Goal: Task Accomplishment & Management: Complete application form

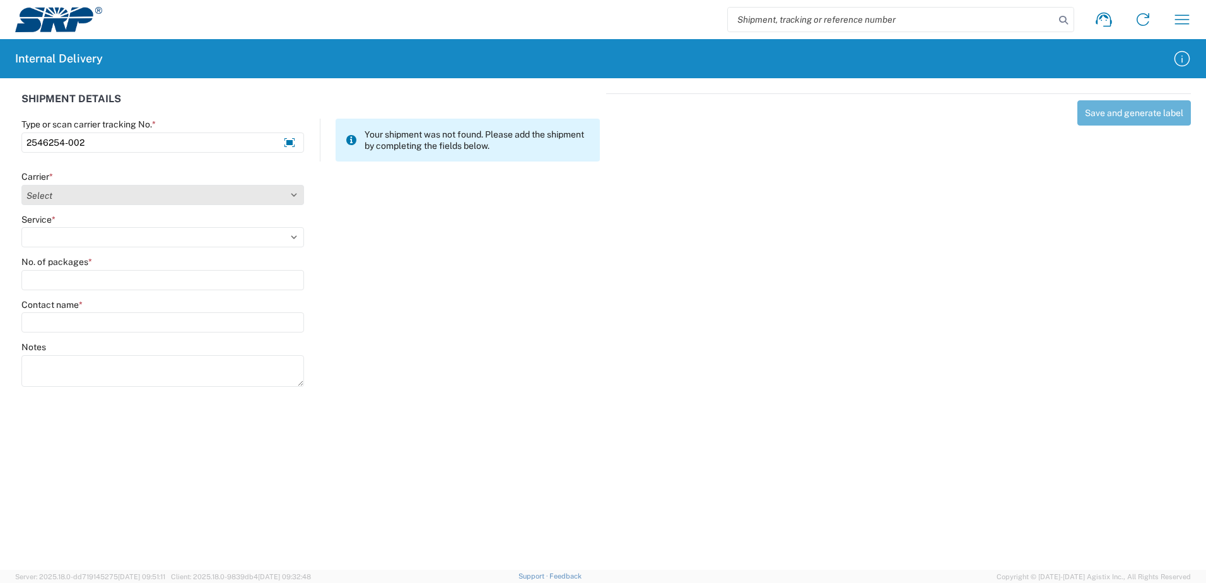
type input "2546254-002"
click at [293, 197] on select "Select Amazon Logistics ATI Trucking BC Dimerco Logistics Empire Southwest FedE…" at bounding box center [162, 195] width 283 height 20
select select "18714"
click at [21, 185] on select "Select Amazon Logistics ATI Trucking BC Dimerco Logistics Empire Southwest FedE…" at bounding box center [162, 195] width 283 height 20
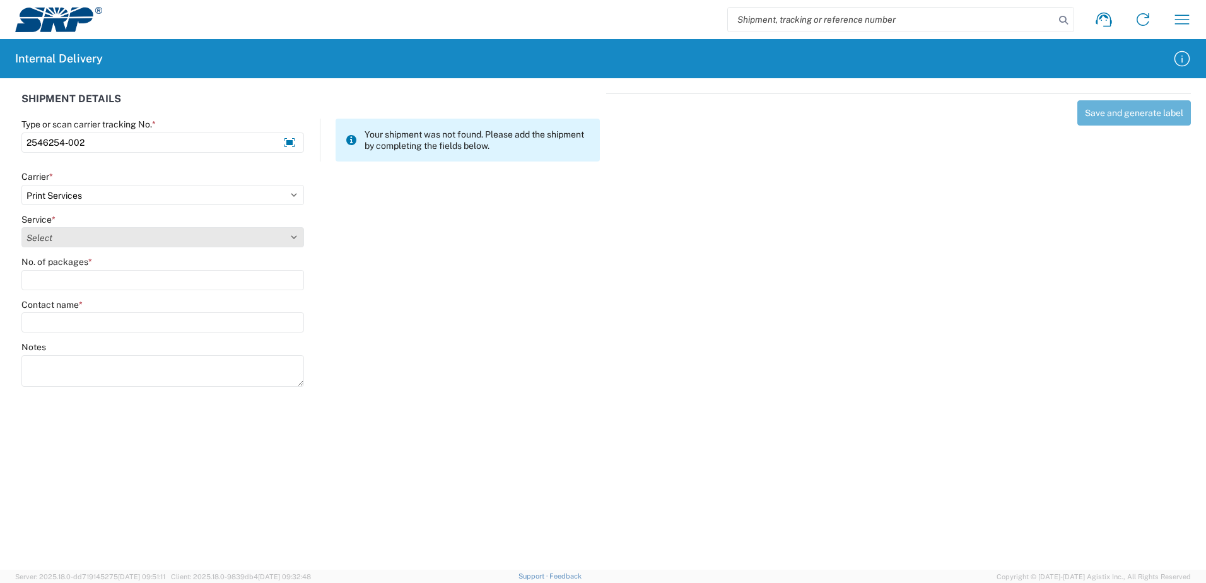
click at [293, 238] on select "Select Ground Inter-office" at bounding box center [162, 237] width 283 height 20
select select "35764"
click at [21, 227] on select "Select Ground Inter-office" at bounding box center [162, 237] width 283 height 20
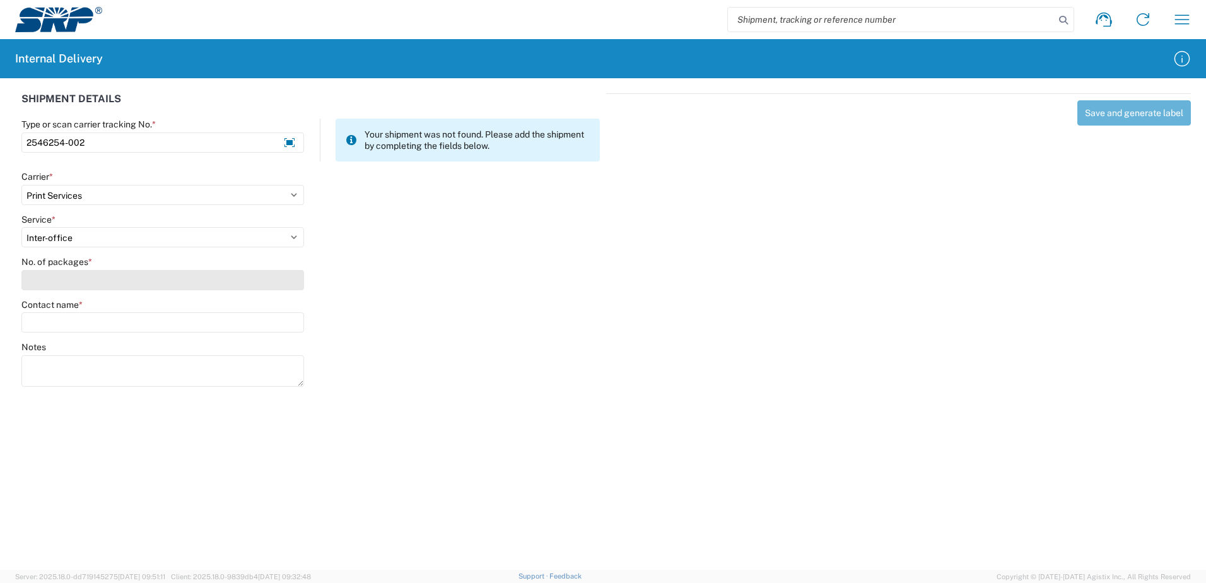
click at [288, 289] on input "No. of packages *" at bounding box center [162, 280] width 283 height 20
type input "1"
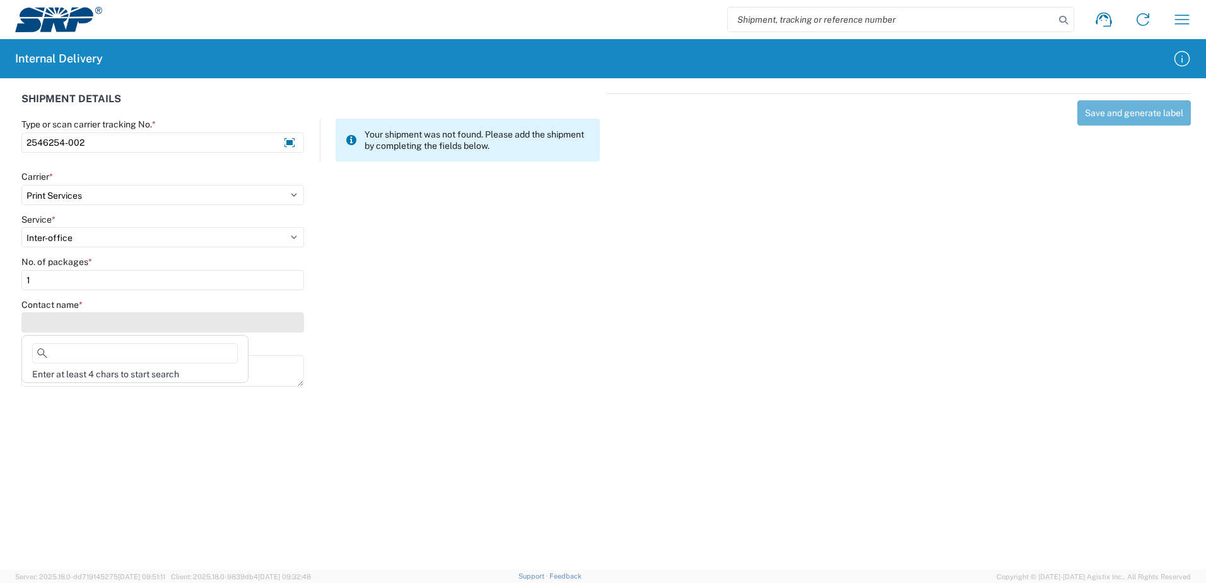
click at [277, 318] on input "Contact name *" at bounding box center [162, 322] width 283 height 20
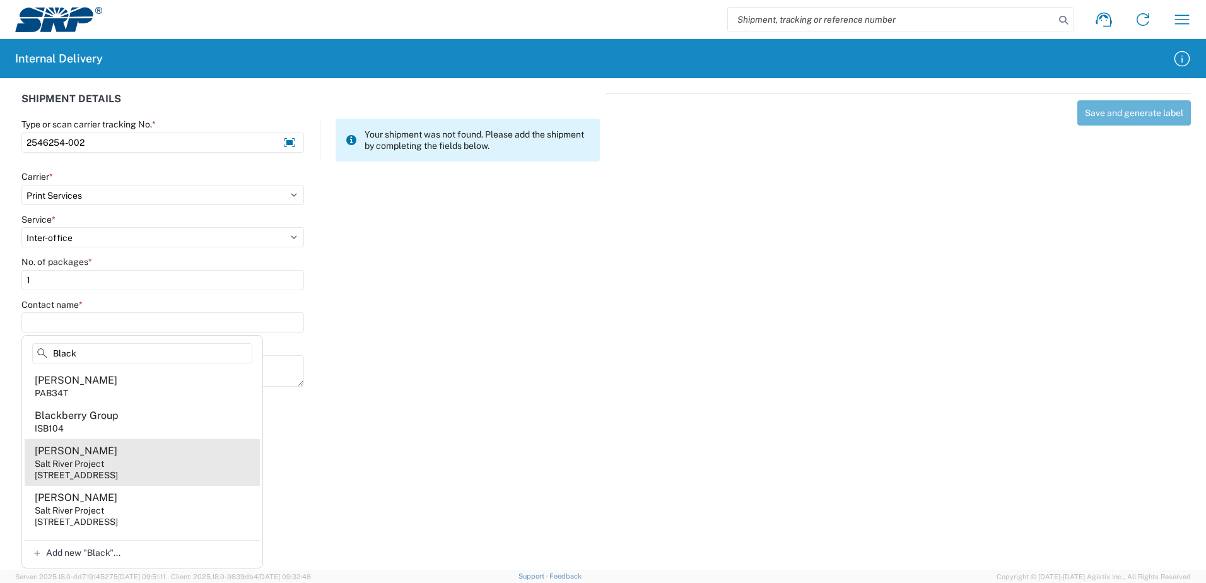
type input "Black"
click at [122, 450] on agx-address-suggestion-item "[PERSON_NAME] Salt River Project [STREET_ADDRESS]" at bounding box center [142, 462] width 235 height 47
type input "[PERSON_NAME]"
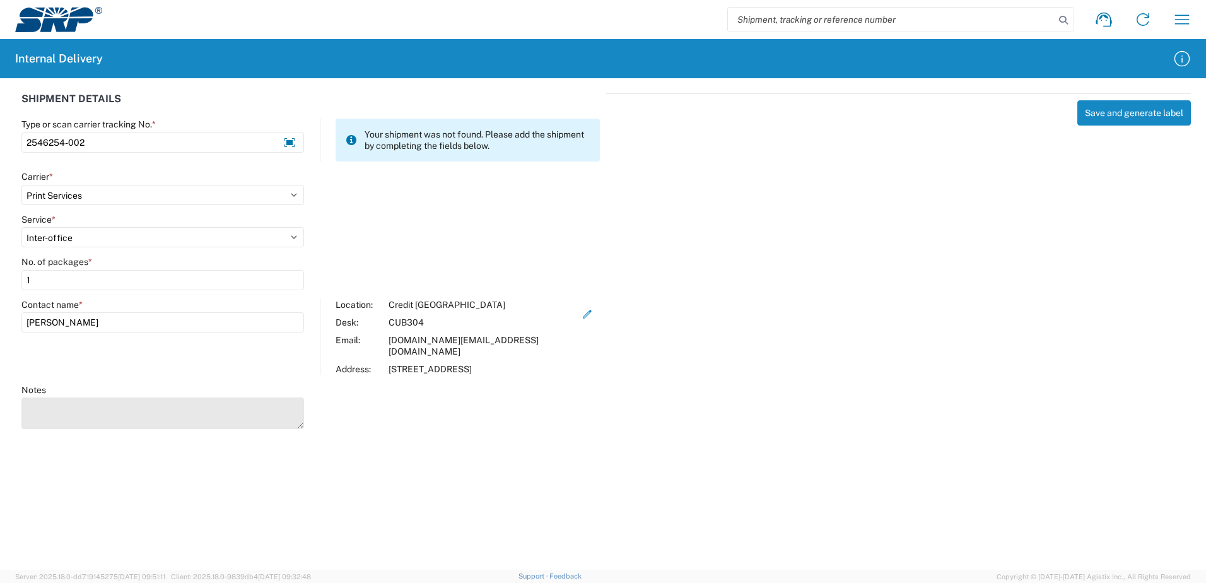
click at [77, 402] on textarea "Notes" at bounding box center [162, 413] width 283 height 32
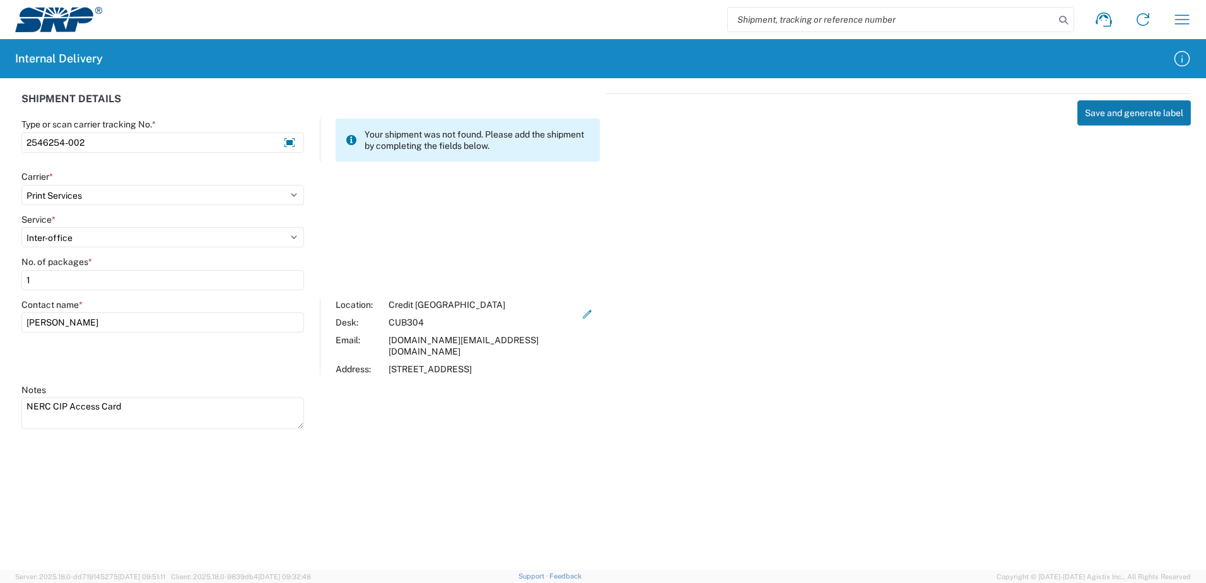
type textarea "NERC CIP Access Card"
click at [1105, 114] on button "Save and generate label" at bounding box center [1134, 112] width 114 height 25
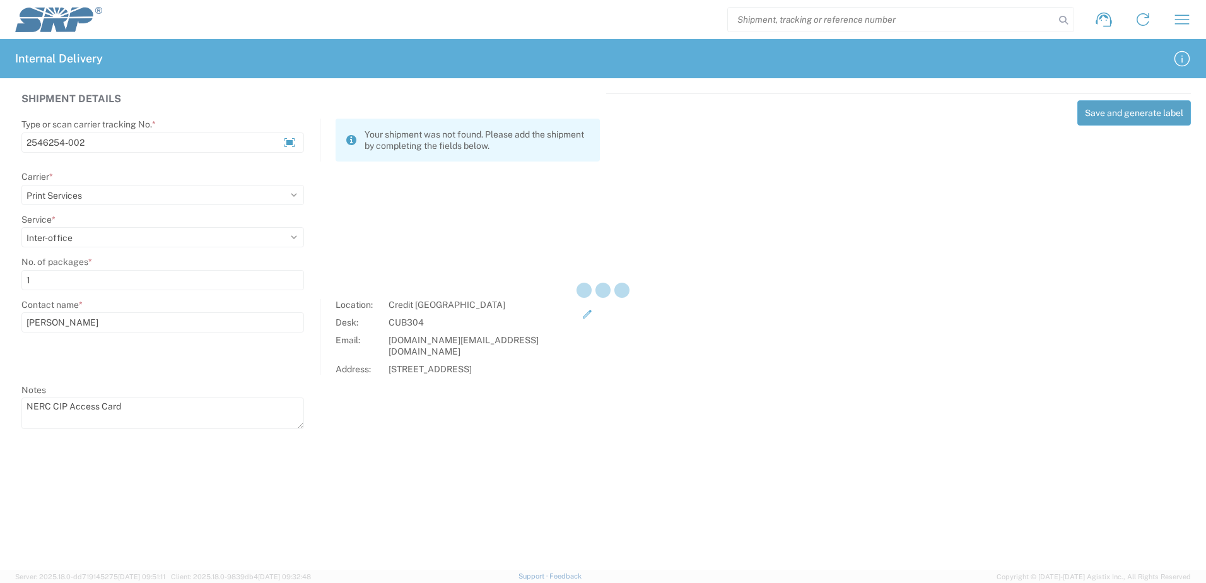
select select
